Goal: Ask a question

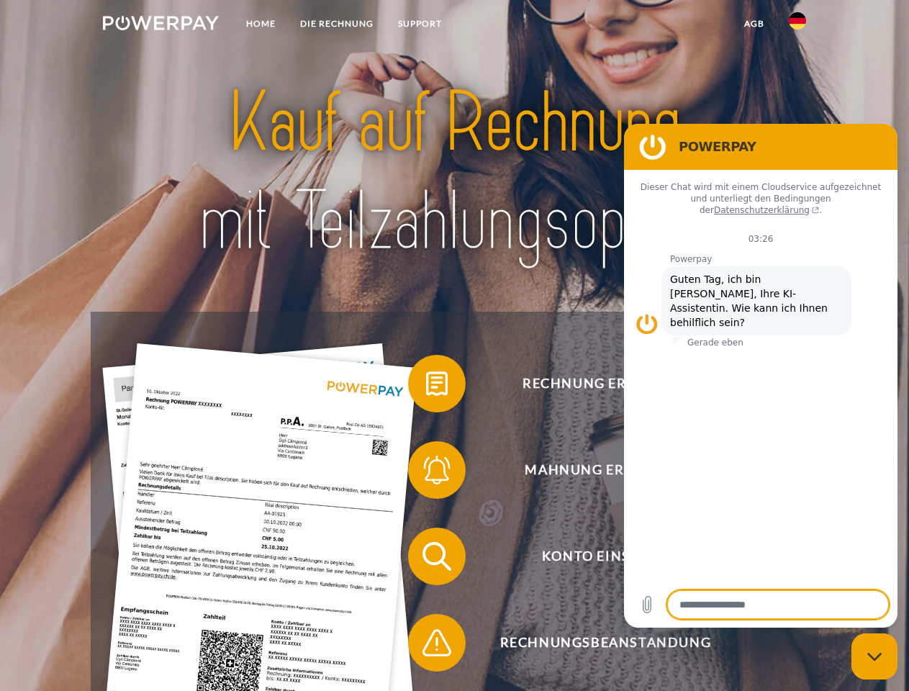
click at [161, 25] on img at bounding box center [161, 23] width 116 height 14
click at [798, 25] on img at bounding box center [797, 20] width 17 height 17
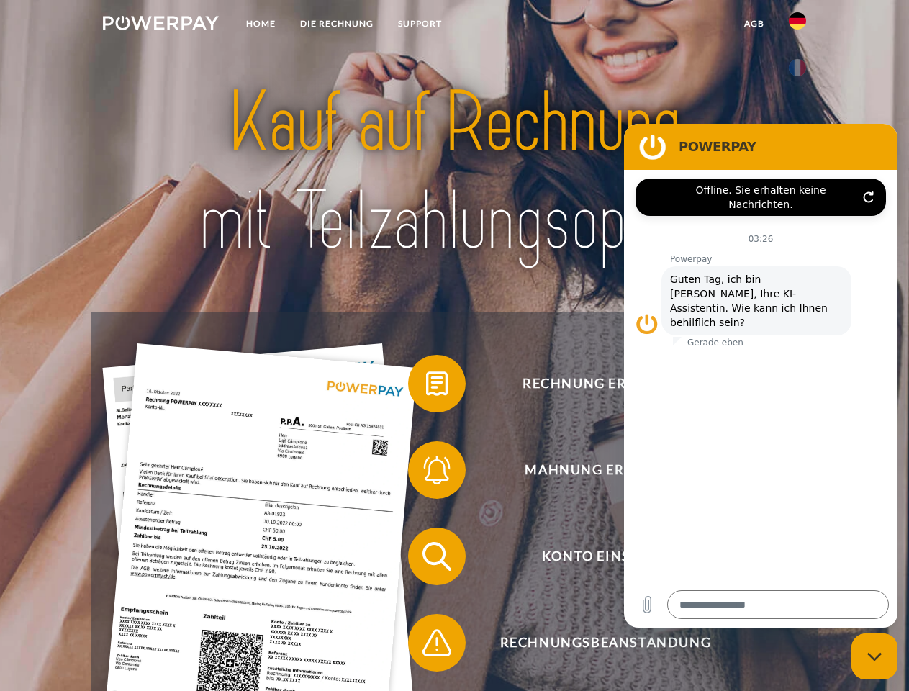
click at [754, 24] on link "agb" at bounding box center [754, 24] width 45 height 26
click at [426, 387] on span at bounding box center [415, 384] width 72 height 72
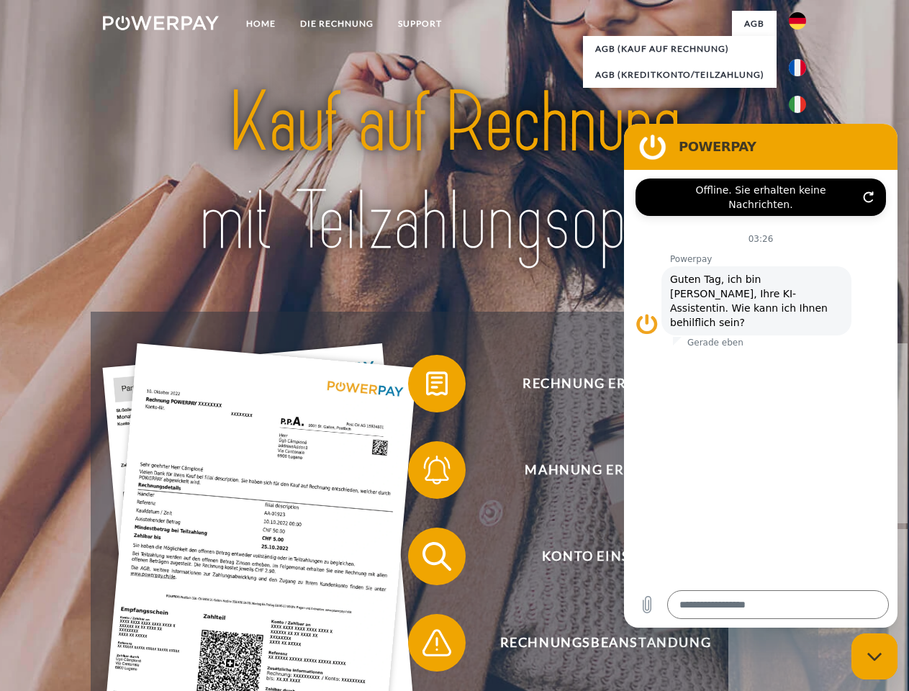
click at [426, 473] on span at bounding box center [415, 470] width 72 height 72
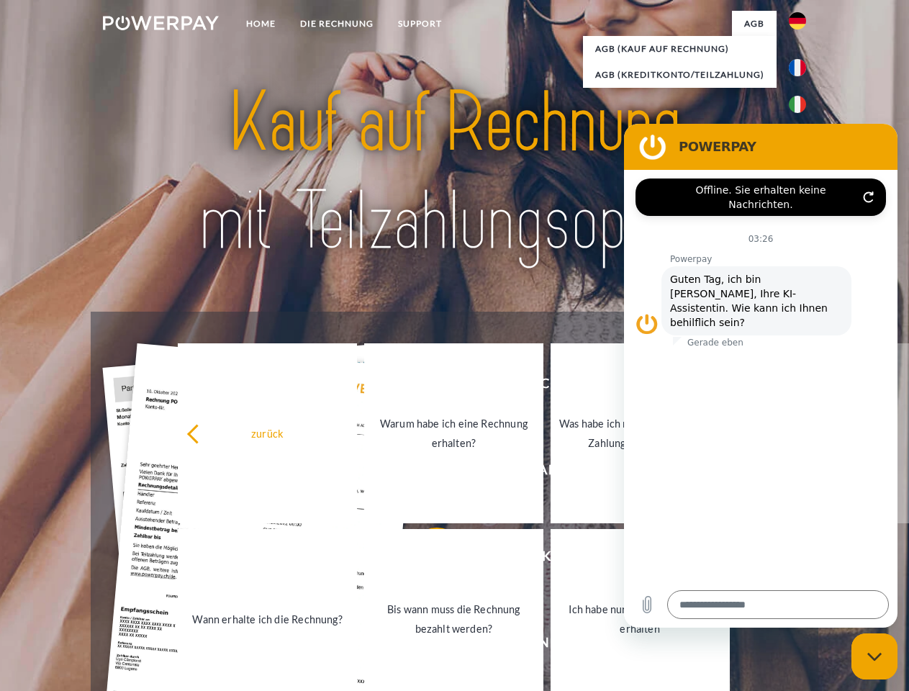
click at [426, 559] on link "Bis wann muss die Rechnung bezahlt werden?" at bounding box center [453, 619] width 179 height 180
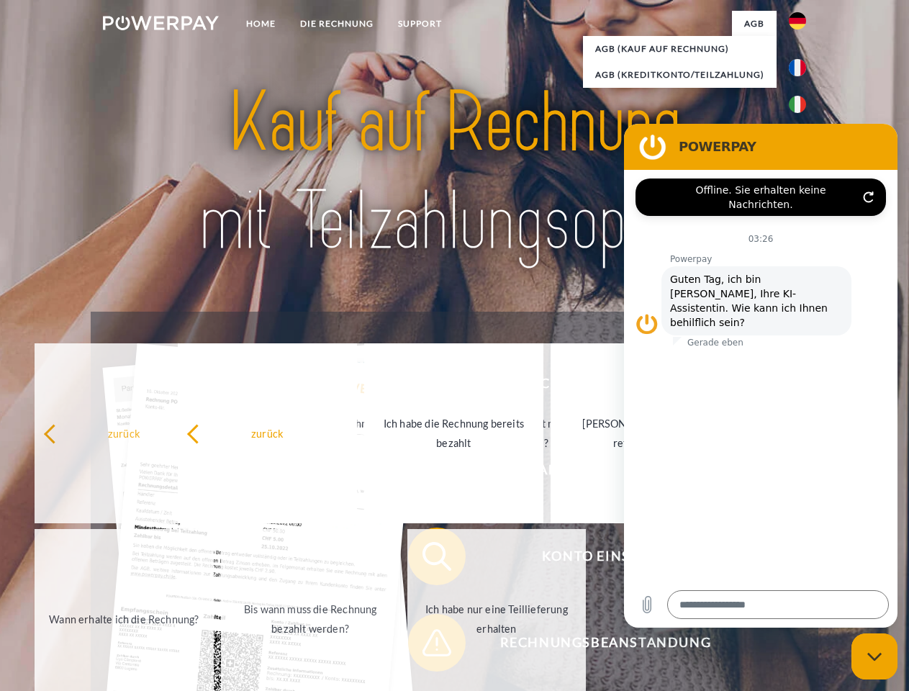
click at [426, 646] on span at bounding box center [415, 643] width 72 height 72
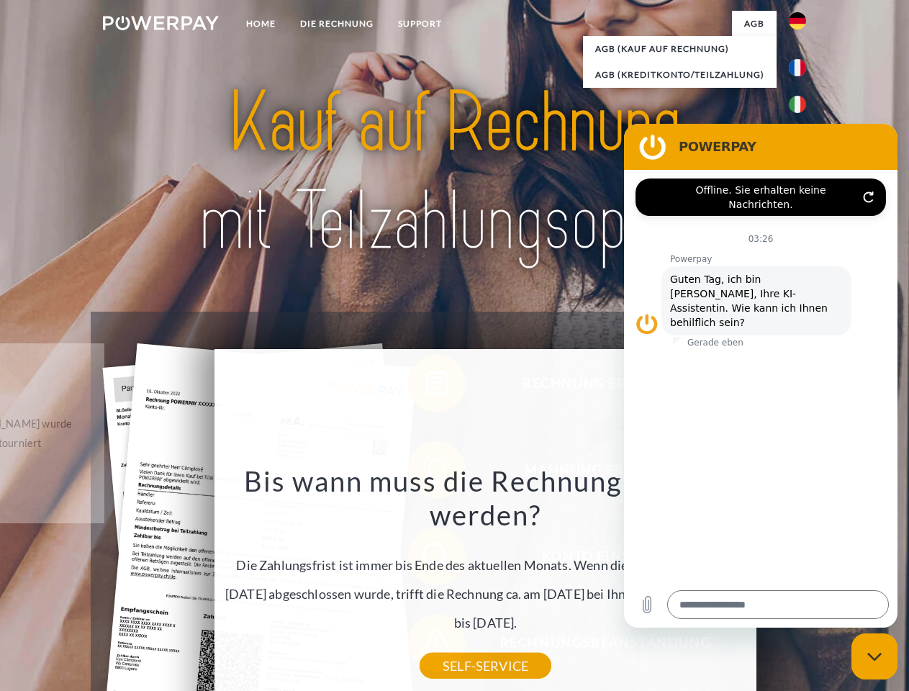
click at [875, 657] on icon "Messaging-Fenster schließen" at bounding box center [874, 656] width 15 height 9
type textarea "*"
